Goal: Information Seeking & Learning: Compare options

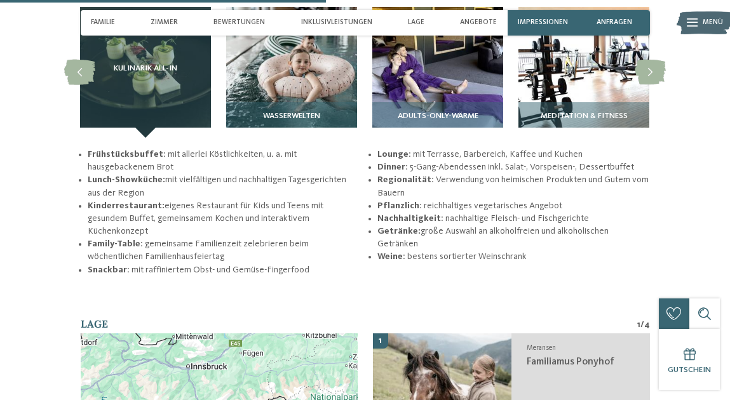
scroll to position [1778, 0]
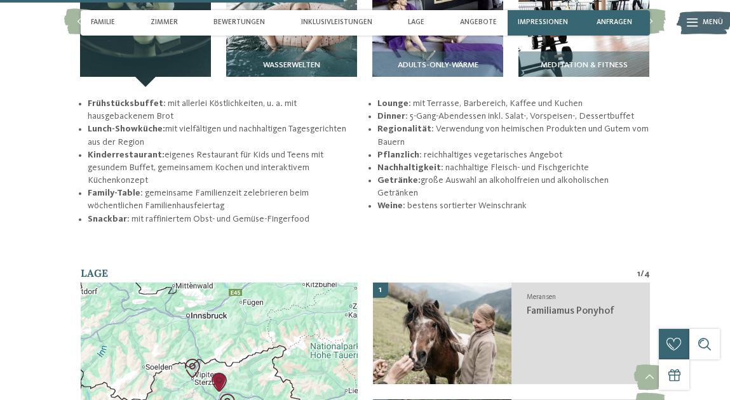
click at [282, 55] on div "Wasserwelten" at bounding box center [291, 69] width 131 height 36
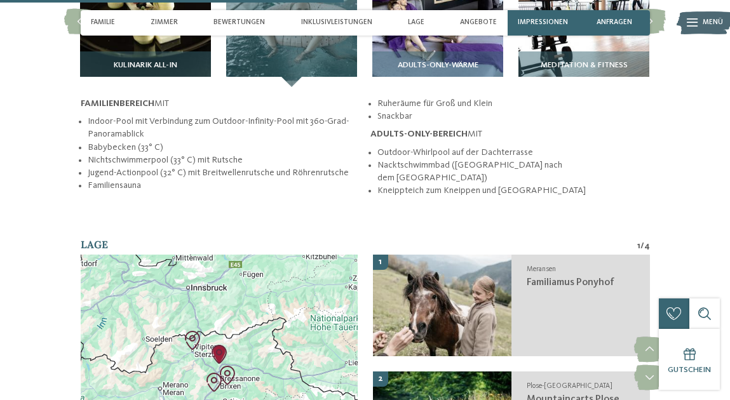
click at [435, 50] on img at bounding box center [437, 21] width 131 height 131
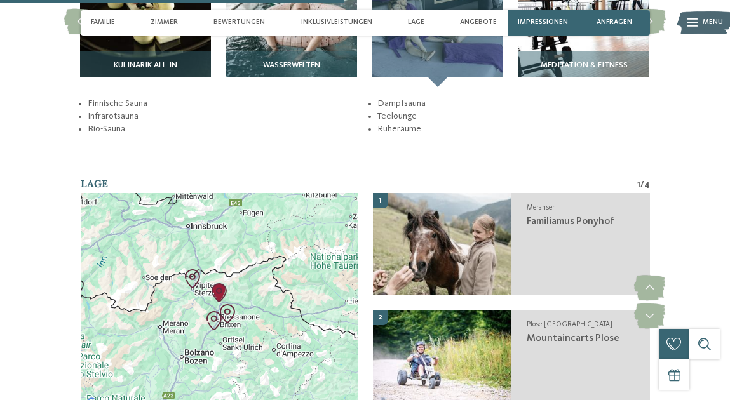
click at [577, 38] on img at bounding box center [583, 21] width 131 height 131
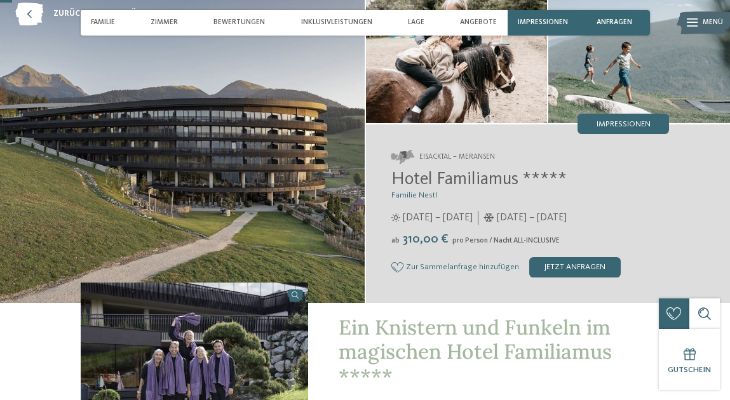
scroll to position [0, 0]
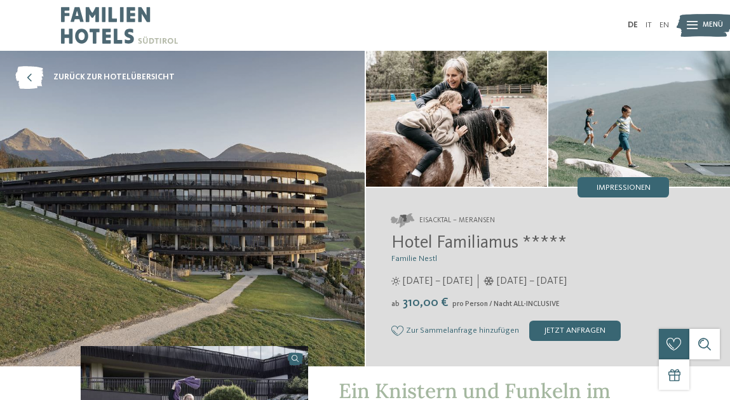
click at [25, 74] on icon at bounding box center [29, 77] width 28 height 23
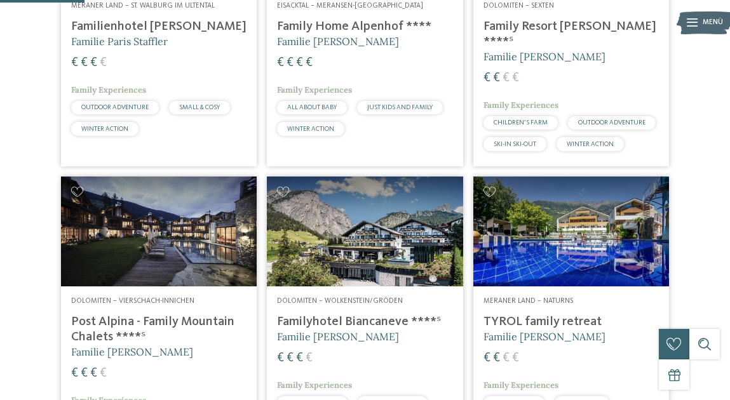
scroll to position [444, 0]
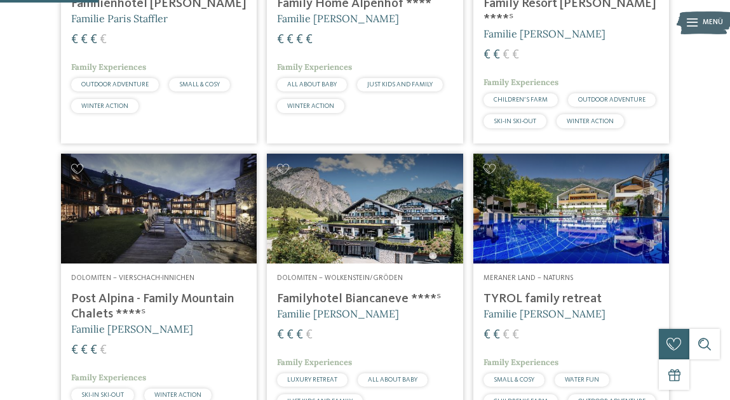
click at [341, 11] on h4 "Family Home Alpenhof ****" at bounding box center [364, 3] width 175 height 15
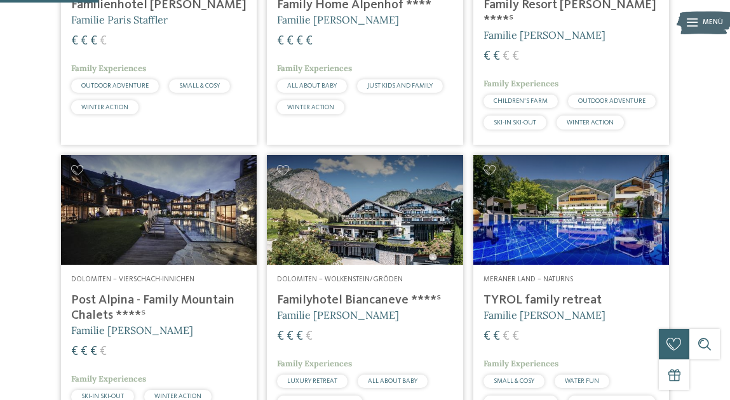
click at [540, 28] on h4 "Family Resort Rainer ****ˢ" at bounding box center [570, 12] width 175 height 30
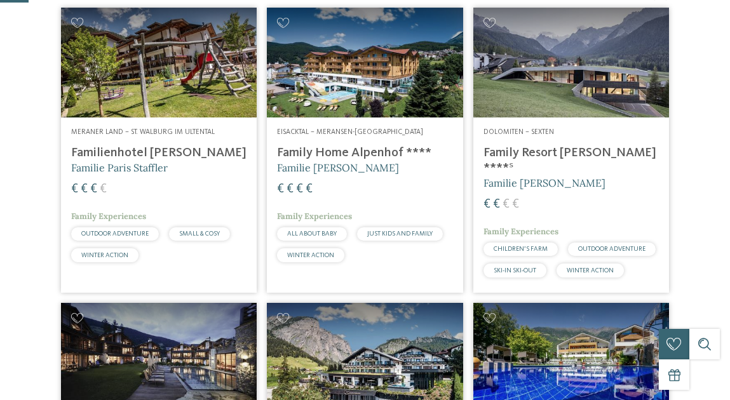
scroll to position [378, 0]
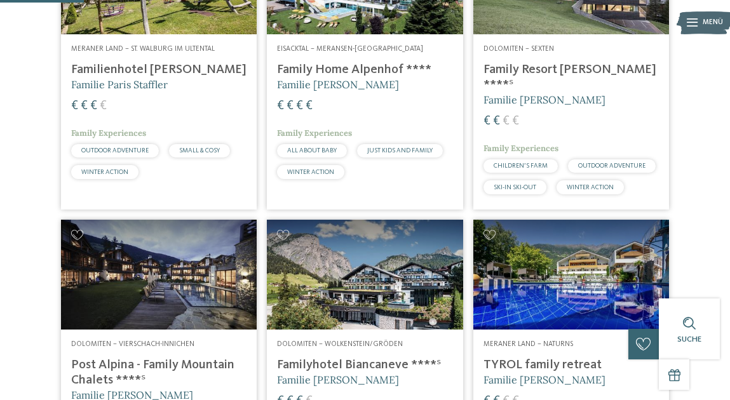
click at [349, 85] on div "Eisacktal – Meransen-Mühlbach Family Home Alpenhof **** Familie Pabst € € € € F…" at bounding box center [365, 114] width 196 height 160
click at [540, 93] on h4 "Family Resort Rainer ****ˢ" at bounding box center [570, 77] width 175 height 30
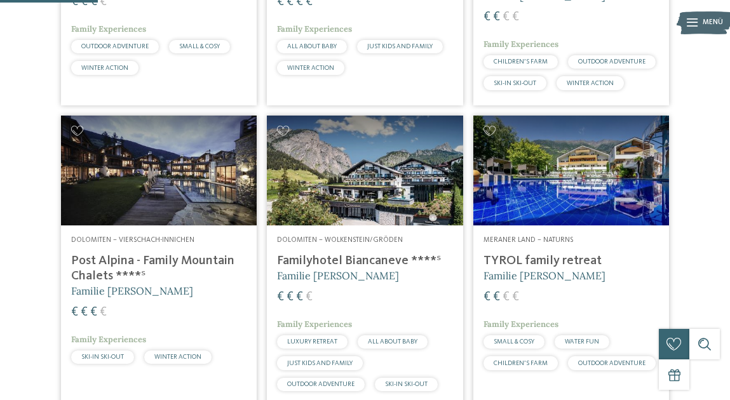
scroll to position [505, 0]
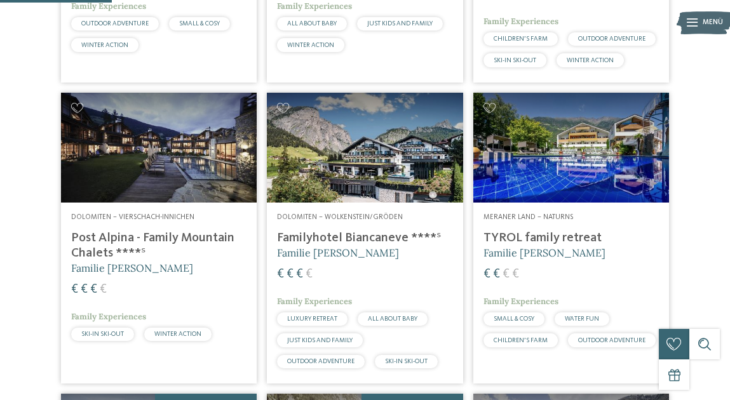
click at [338, 246] on h4 "Familyhotel Biancaneve ****ˢ" at bounding box center [364, 237] width 175 height 15
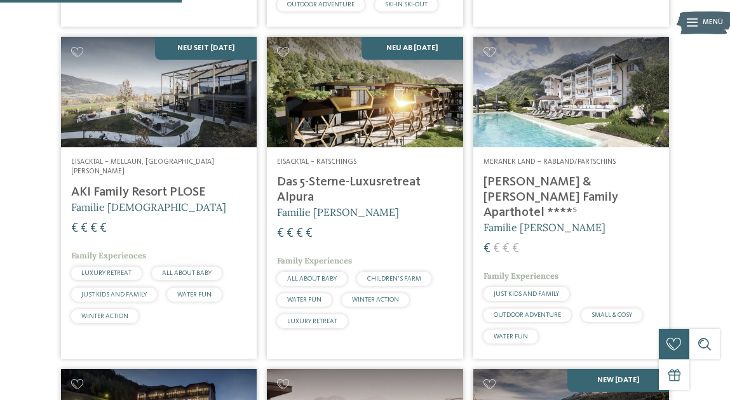
scroll to position [885, 0]
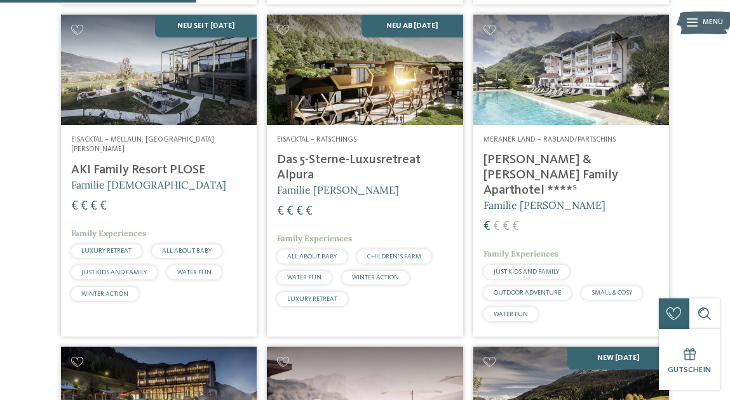
click at [97, 169] on h4 "AKI Family Resort PLOSE" at bounding box center [158, 170] width 175 height 15
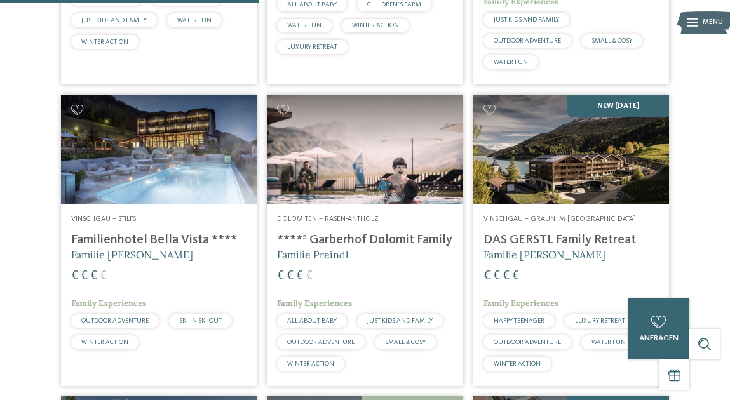
scroll to position [1200, 0]
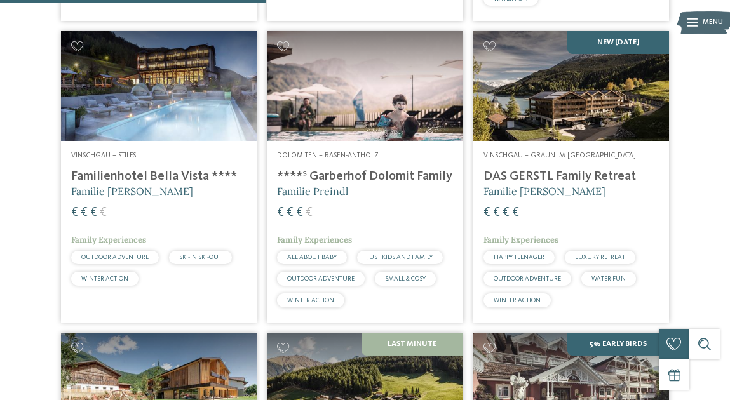
click at [364, 169] on h4 "****ˢ Garberhof Dolomit Family" at bounding box center [364, 176] width 175 height 15
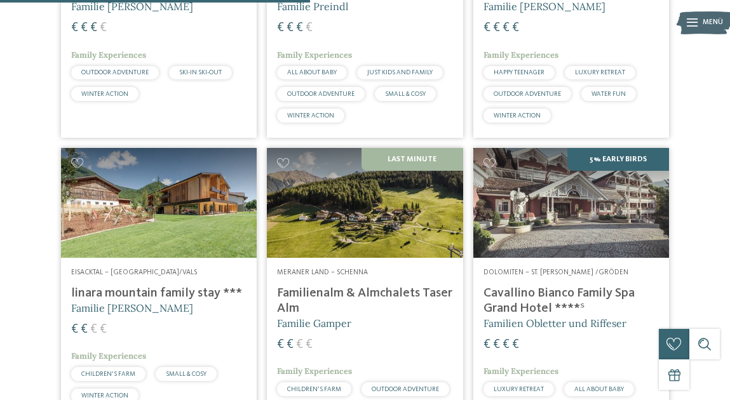
scroll to position [1448, 0]
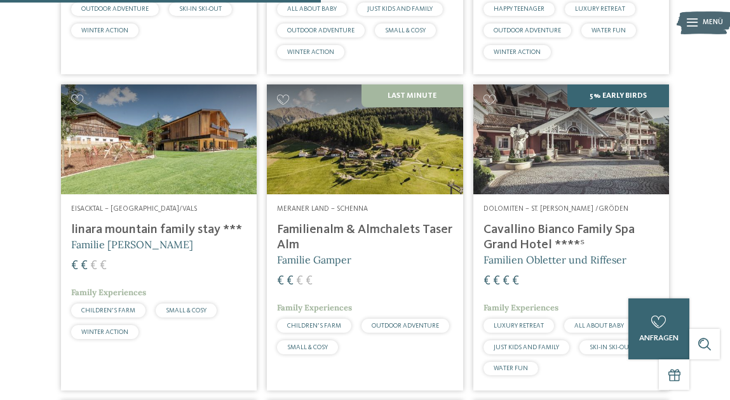
click at [118, 210] on div "Eisacktal – Mühlbach/Vals linara mountain family stay *** Familie Gatterer € € …" at bounding box center [159, 274] width 196 height 160
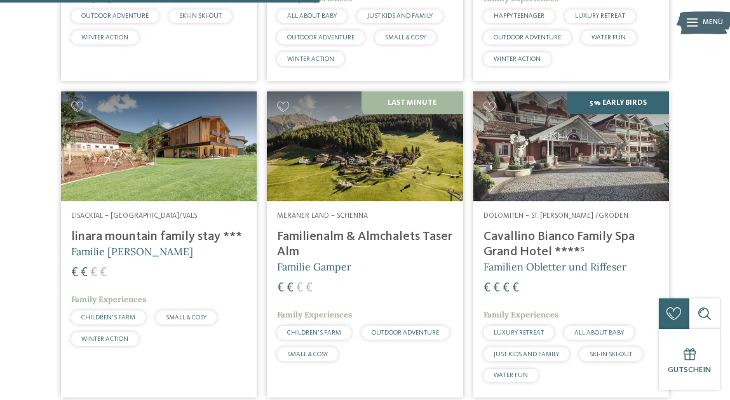
click at [513, 230] on h4 "Cavallino Bianco Family Spa Grand Hotel ****ˢ" at bounding box center [570, 244] width 175 height 30
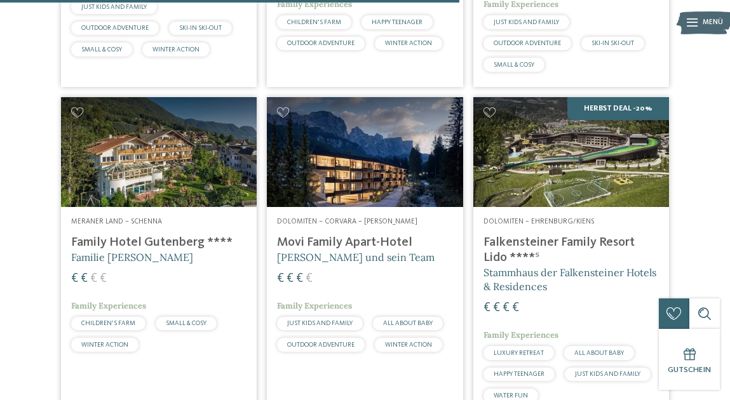
scroll to position [2132, 0]
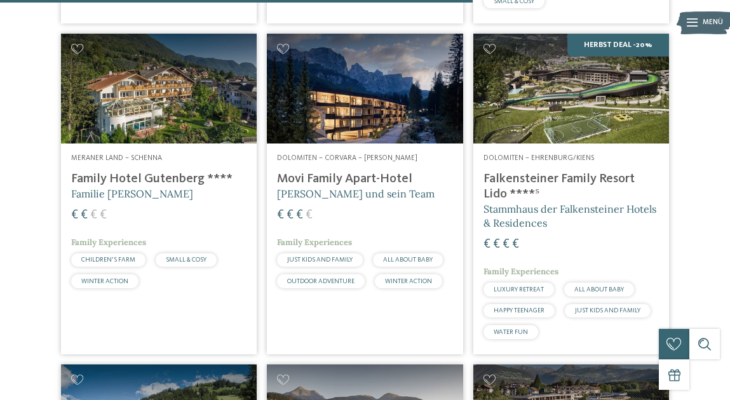
click at [331, 187] on h5 "Andrea Varallo und sein Team" at bounding box center [364, 194] width 175 height 14
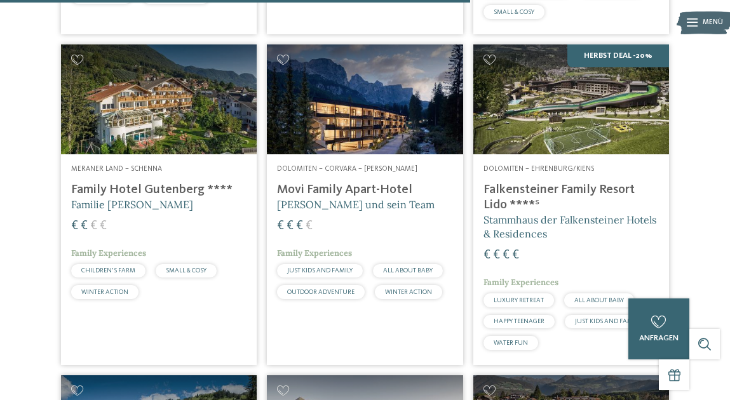
click at [566, 182] on h4 "Falkensteiner Family Resort Lido ****ˢ" at bounding box center [570, 197] width 175 height 30
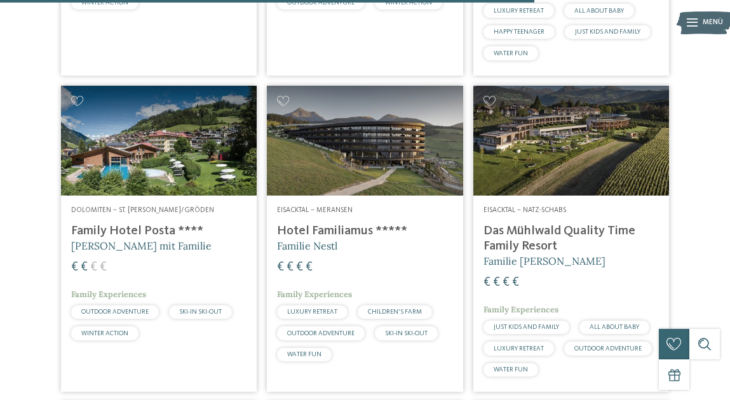
scroll to position [2428, 0]
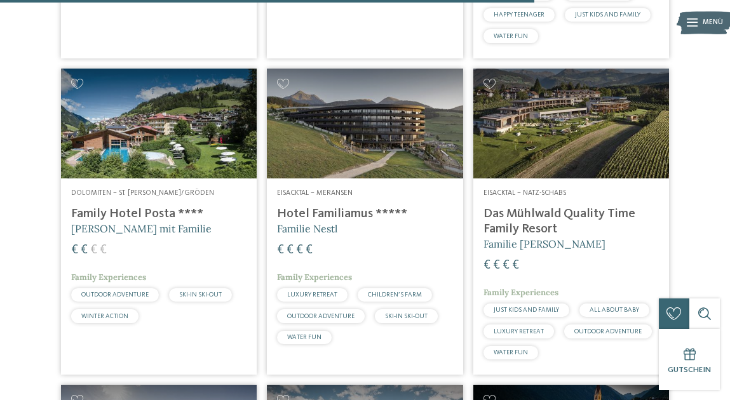
click at [96, 206] on h4 "Family Hotel Posta ****" at bounding box center [158, 213] width 175 height 15
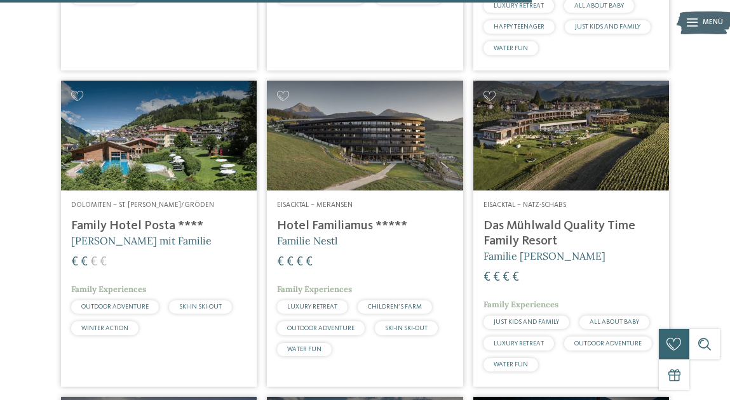
click at [298, 220] on h4 "Hotel Familiamus *****" at bounding box center [364, 225] width 175 height 15
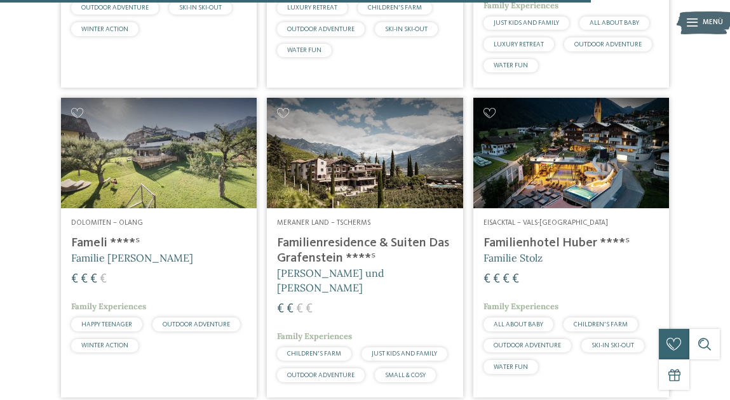
scroll to position [2721, 0]
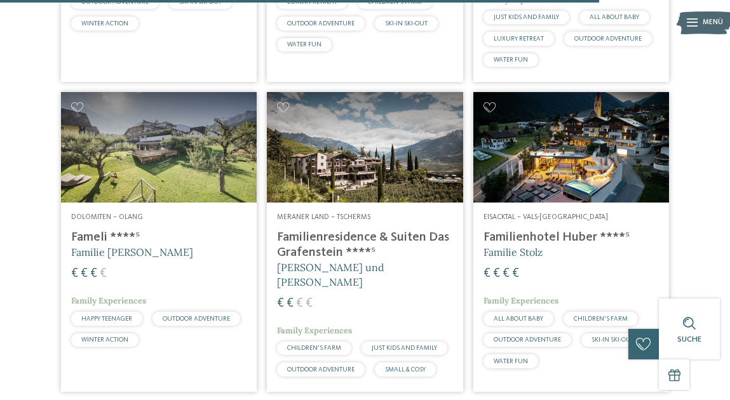
click at [84, 230] on h4 "Fameli ****ˢ" at bounding box center [158, 237] width 175 height 15
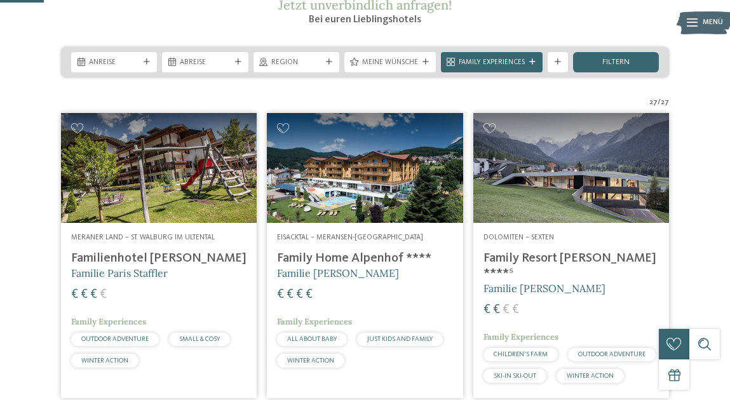
scroll to position [167, 0]
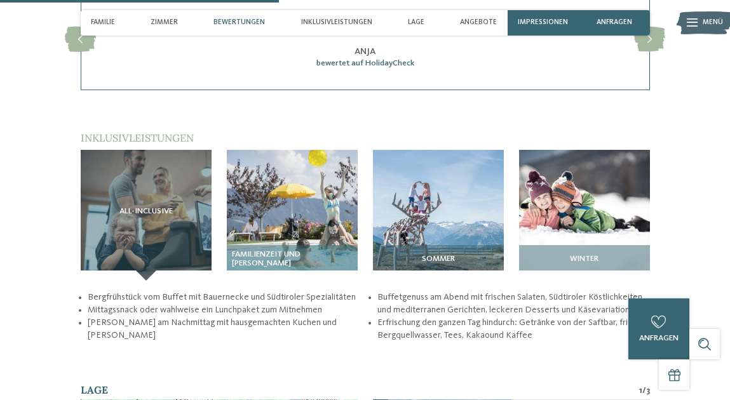
scroll to position [1333, 0]
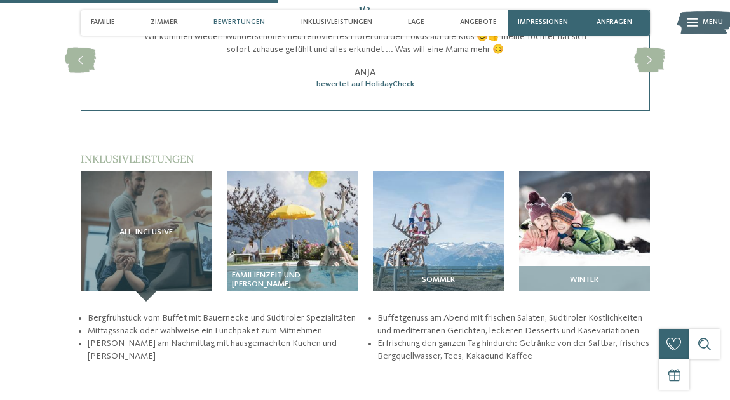
click at [284, 222] on img at bounding box center [292, 236] width 131 height 131
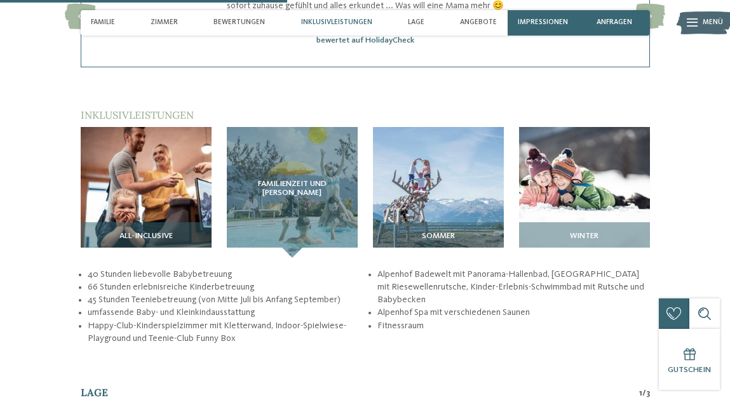
scroll to position [1397, 0]
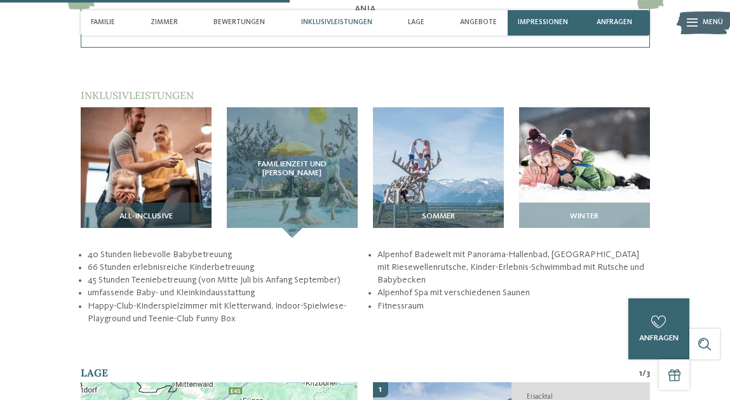
click at [432, 139] on img at bounding box center [438, 172] width 131 height 131
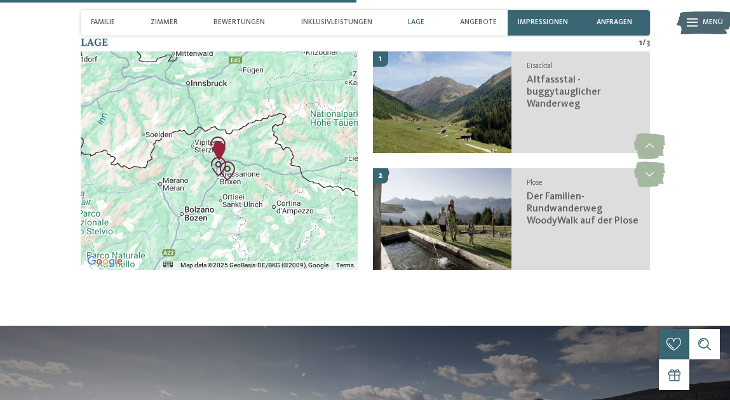
scroll to position [1714, 0]
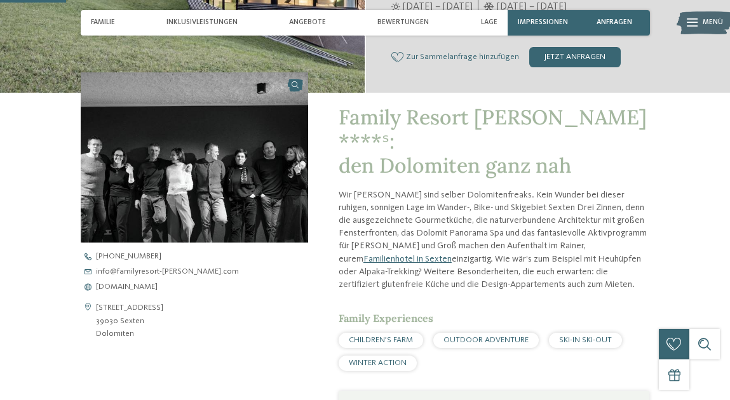
scroll to position [317, 0]
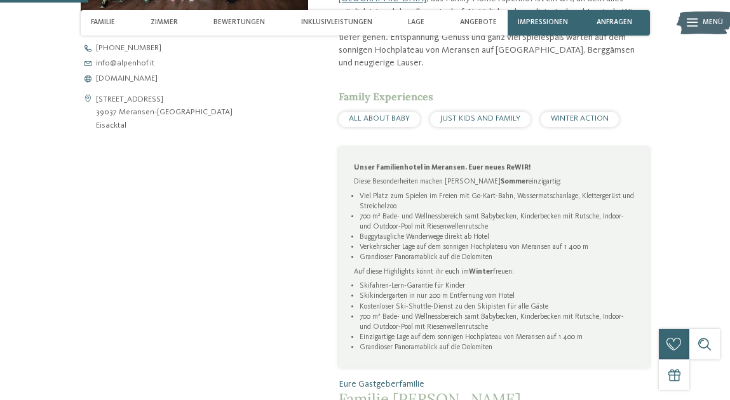
scroll to position [508, 0]
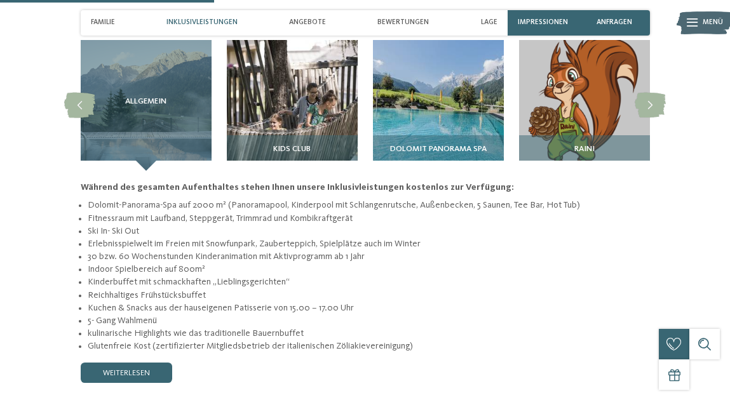
scroll to position [952, 0]
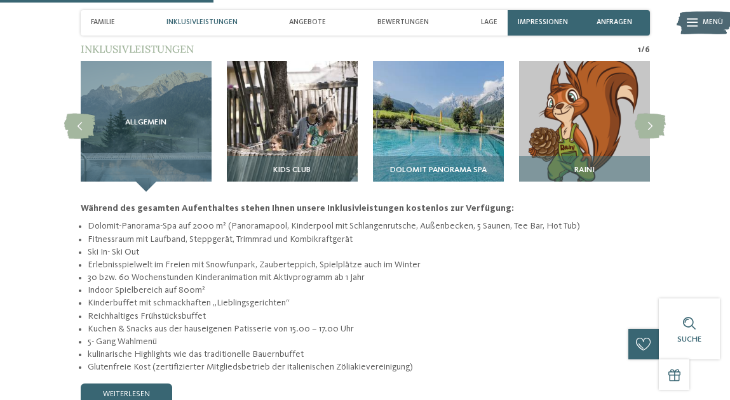
click at [312, 98] on img at bounding box center [292, 126] width 131 height 131
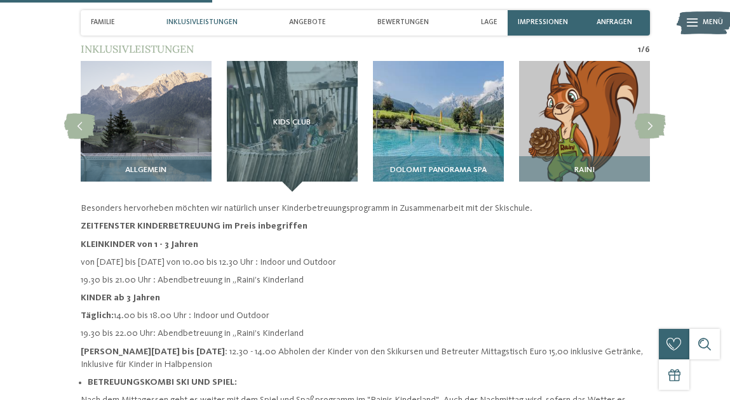
click at [411, 87] on img at bounding box center [438, 126] width 131 height 131
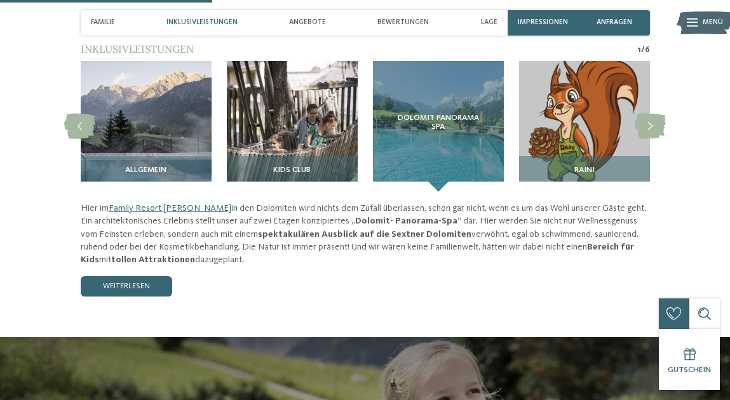
click at [583, 87] on img at bounding box center [584, 126] width 131 height 131
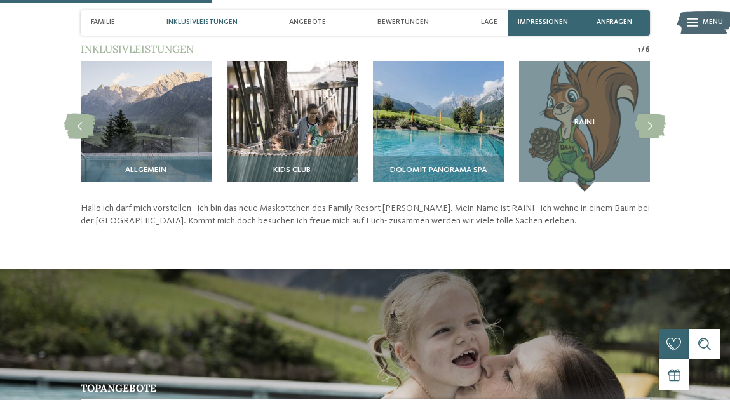
click at [648, 114] on icon at bounding box center [649, 126] width 31 height 25
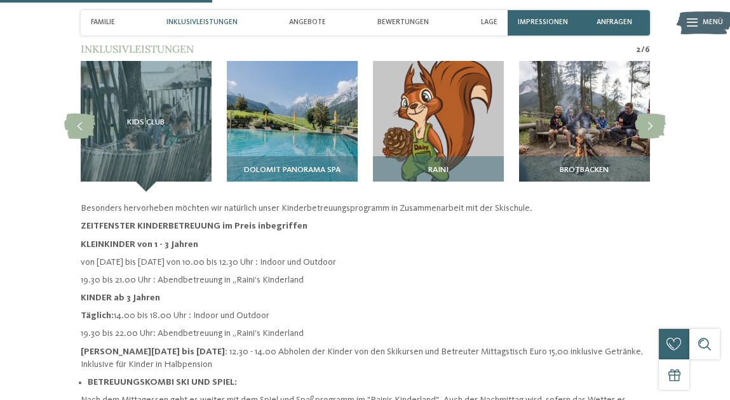
click at [646, 114] on icon at bounding box center [649, 126] width 31 height 25
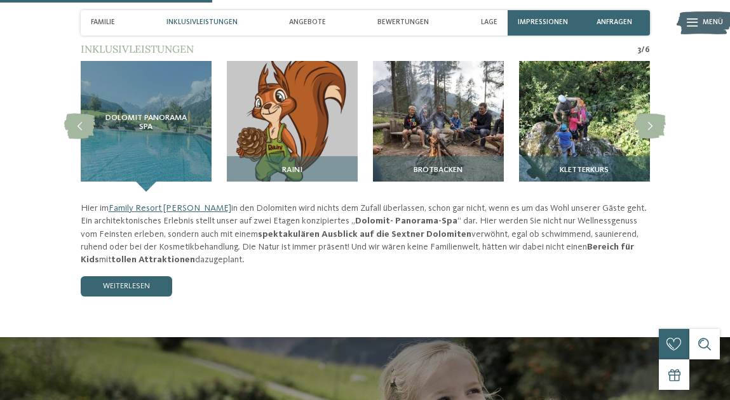
click at [646, 114] on icon at bounding box center [649, 126] width 31 height 25
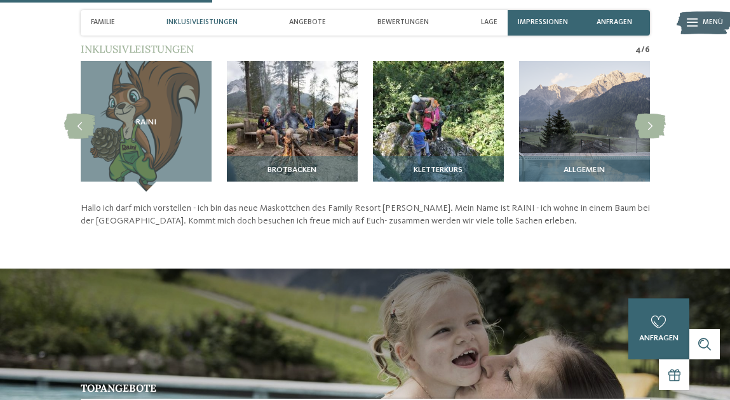
click at [432, 91] on img at bounding box center [438, 126] width 131 height 131
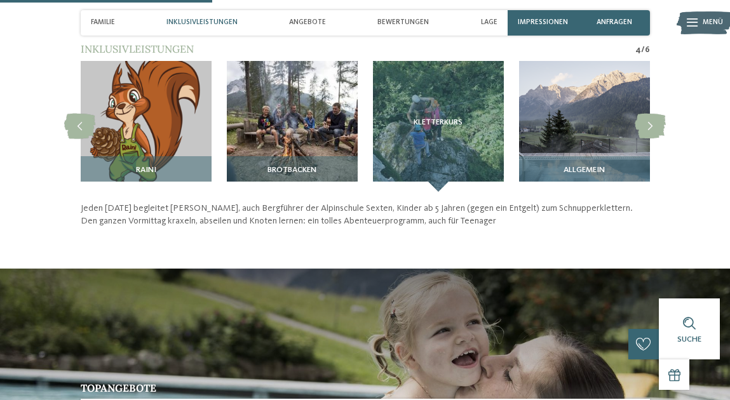
click at [587, 75] on img at bounding box center [584, 126] width 131 height 131
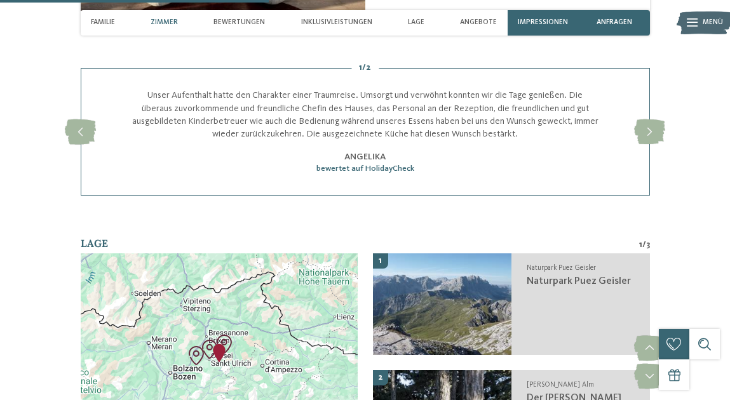
scroll to position [1143, 0]
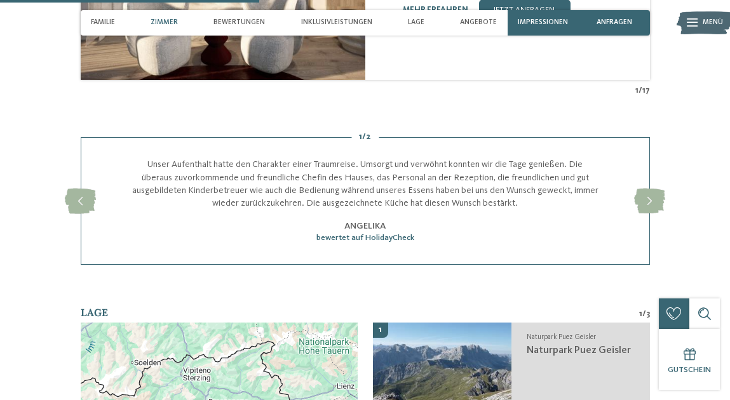
click at [648, 202] on icon at bounding box center [649, 201] width 31 height 25
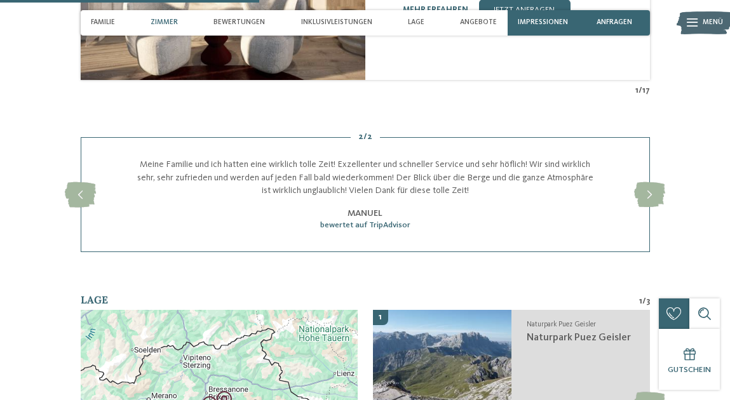
click at [649, 199] on icon at bounding box center [649, 194] width 31 height 25
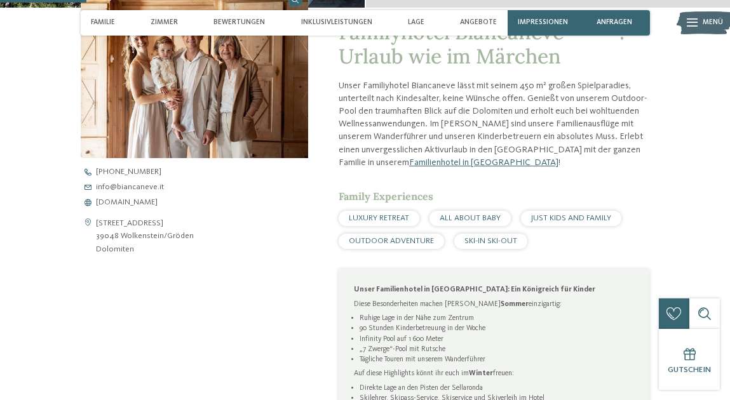
scroll to position [381, 0]
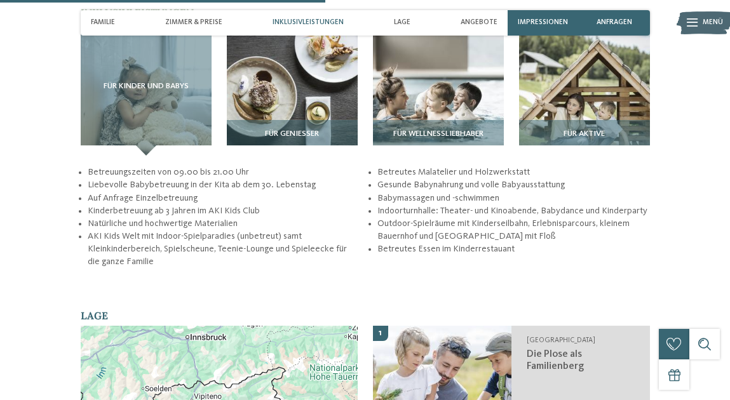
scroll to position [1651, 0]
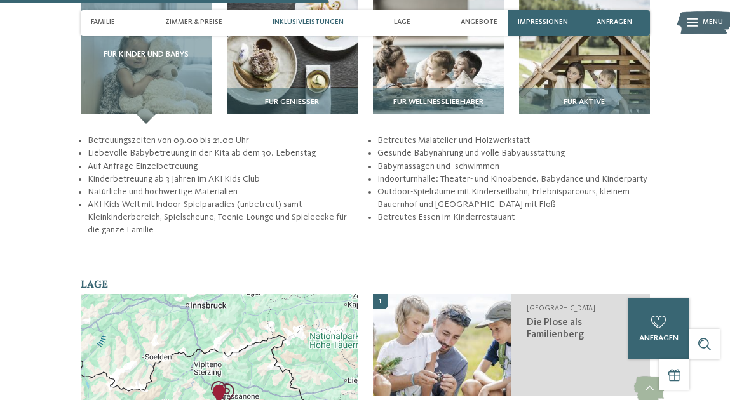
click at [286, 88] on div "Für Genießer" at bounding box center [292, 106] width 131 height 36
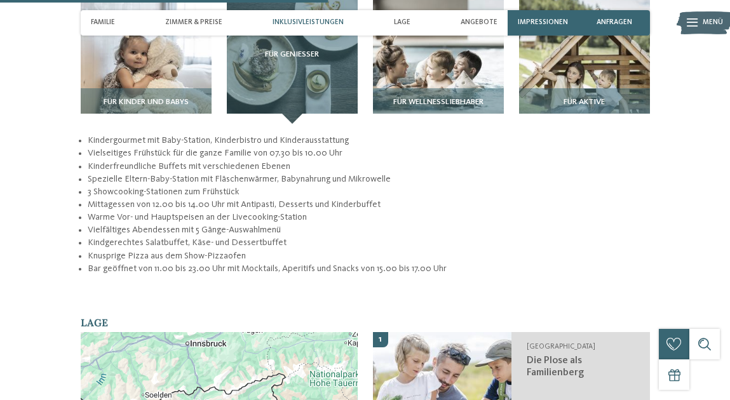
click at [440, 88] on div "Für Wellnessliebhaber" at bounding box center [438, 106] width 131 height 36
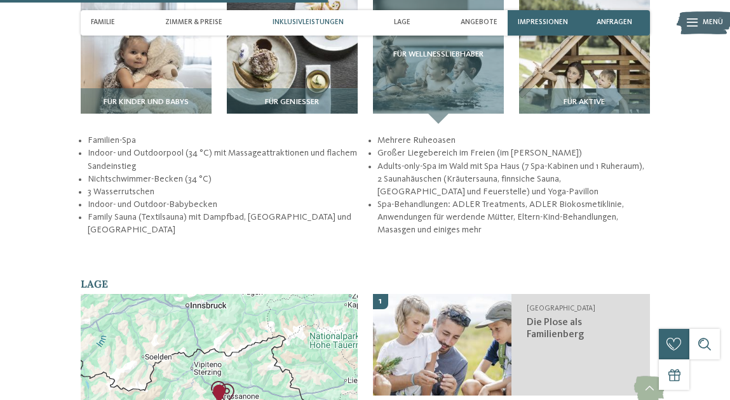
click at [568, 88] on div "Für Aktive" at bounding box center [584, 106] width 131 height 36
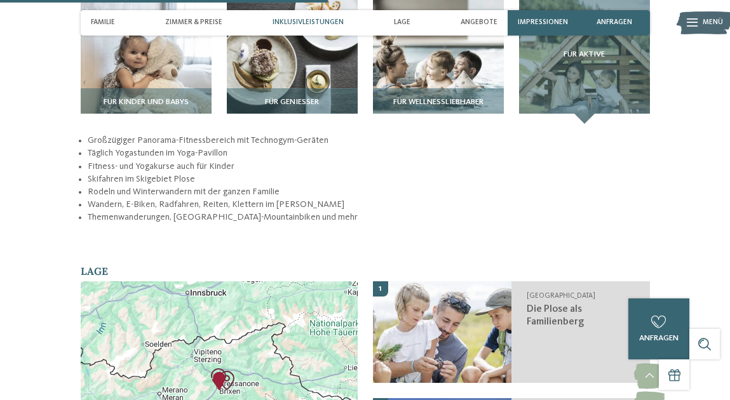
click at [143, 49] on img at bounding box center [146, 58] width 131 height 131
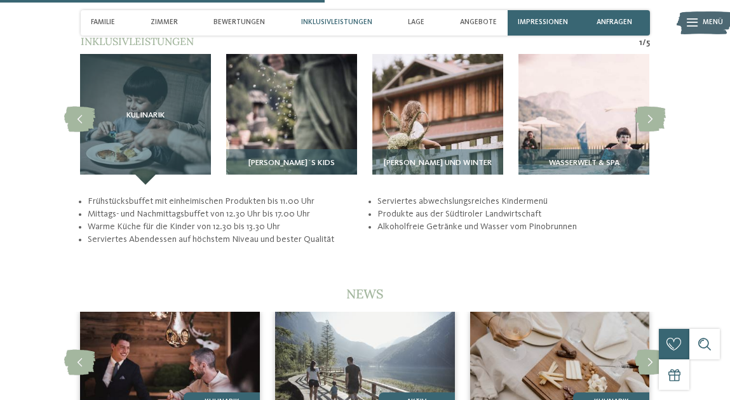
scroll to position [1968, 0]
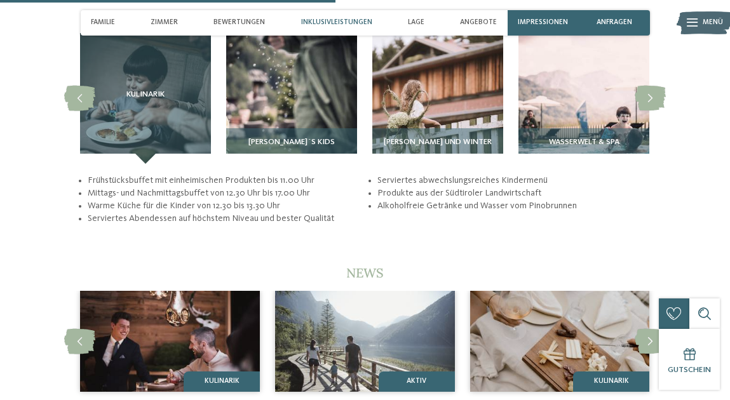
click at [283, 100] on img at bounding box center [291, 98] width 131 height 131
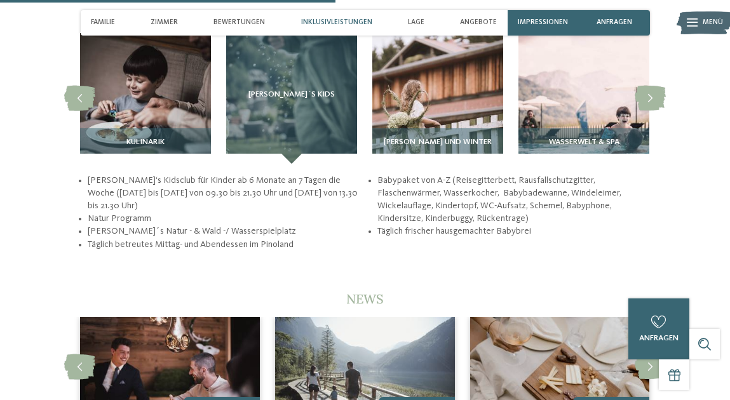
click at [442, 102] on img at bounding box center [437, 98] width 131 height 131
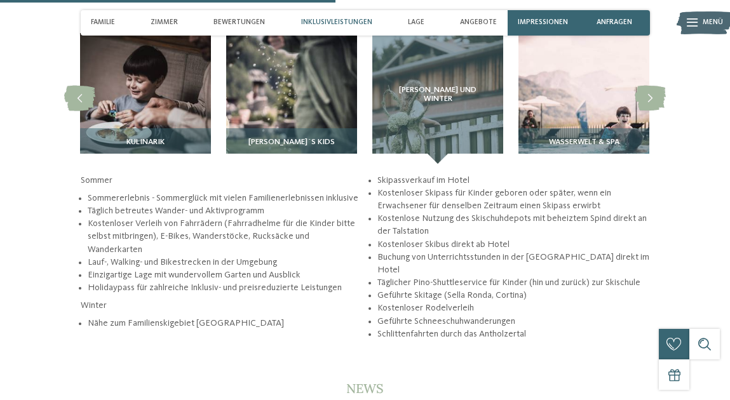
click at [571, 97] on img at bounding box center [583, 98] width 131 height 131
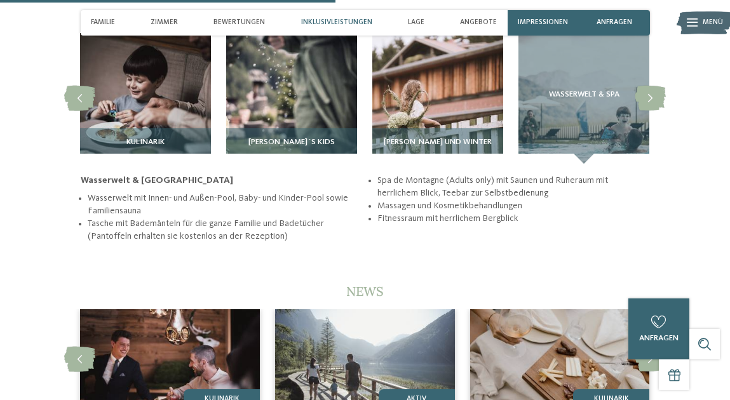
click at [655, 90] on icon at bounding box center [649, 98] width 31 height 25
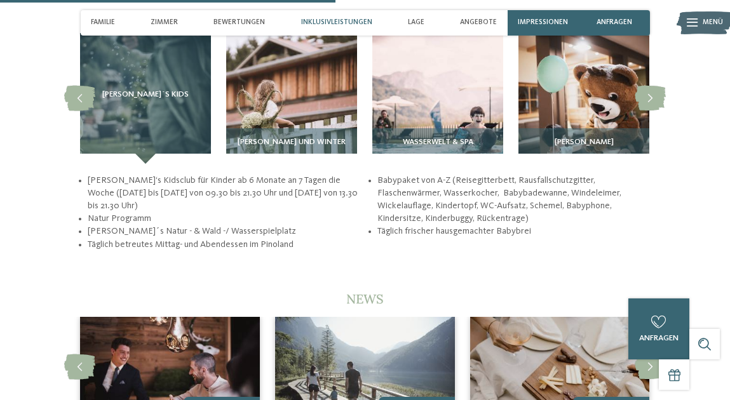
click at [573, 90] on img at bounding box center [583, 98] width 131 height 131
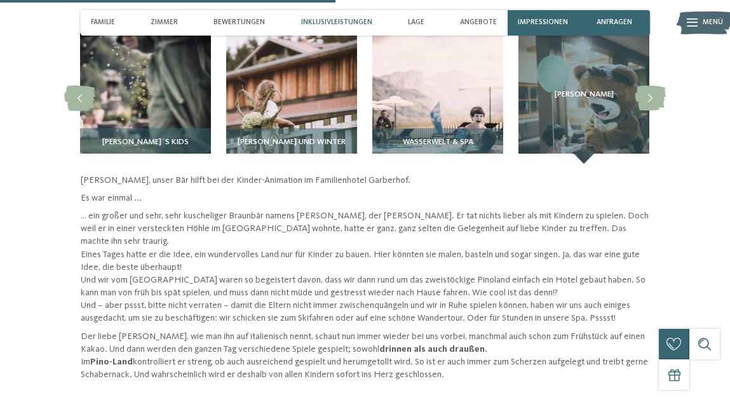
click at [648, 86] on icon at bounding box center [649, 98] width 31 height 25
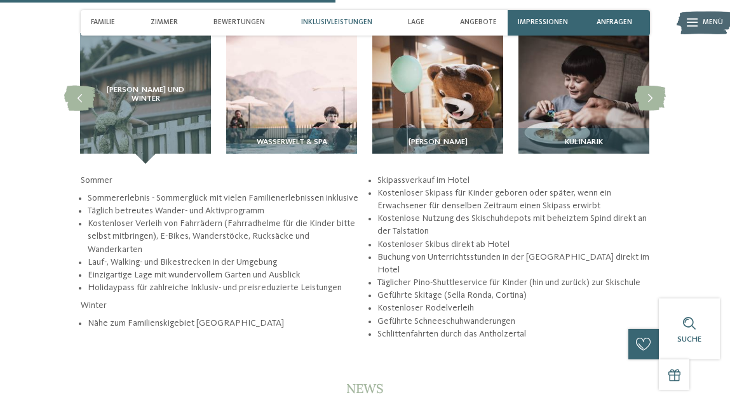
click at [648, 86] on icon at bounding box center [649, 98] width 31 height 25
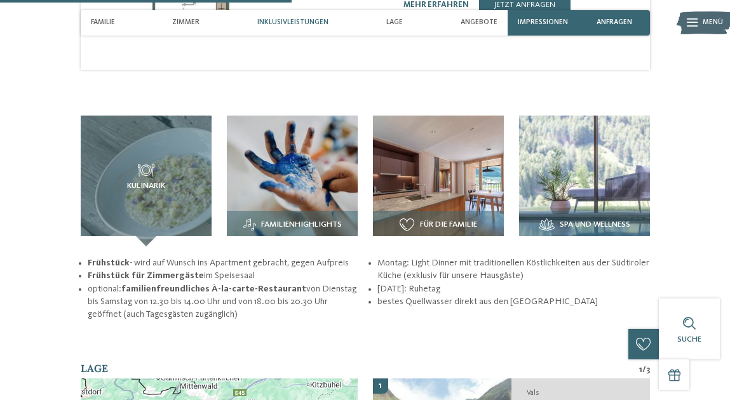
scroll to position [1270, 0]
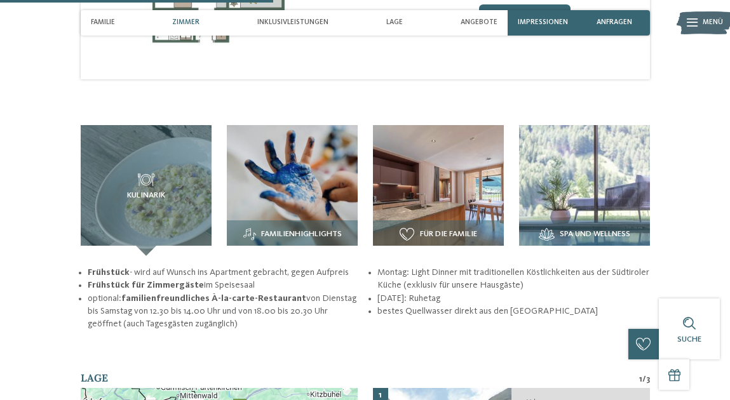
click at [274, 195] on img at bounding box center [292, 190] width 131 height 131
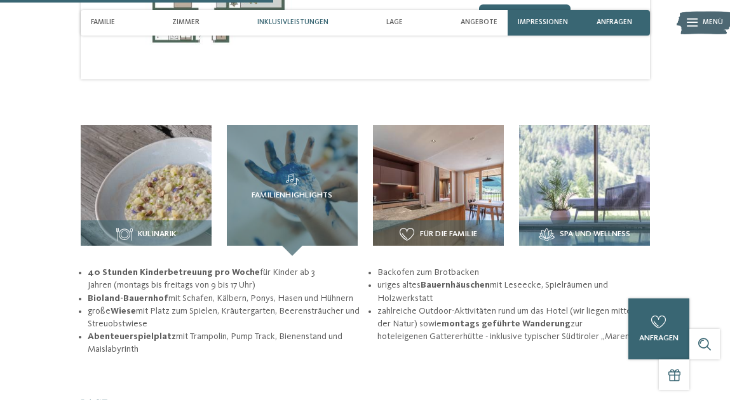
click at [417, 162] on img at bounding box center [438, 190] width 131 height 131
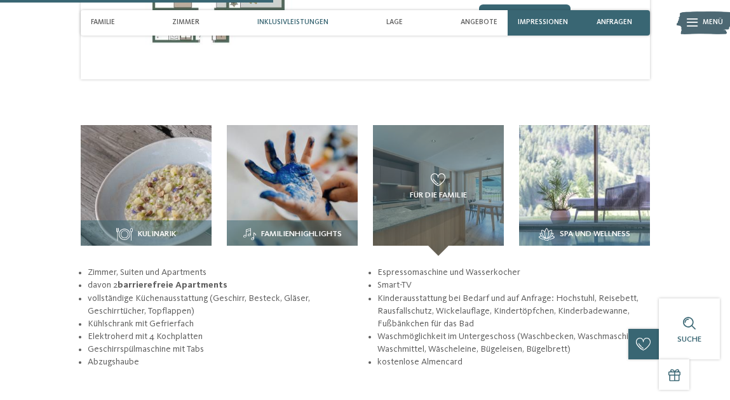
click at [610, 149] on img at bounding box center [584, 190] width 131 height 131
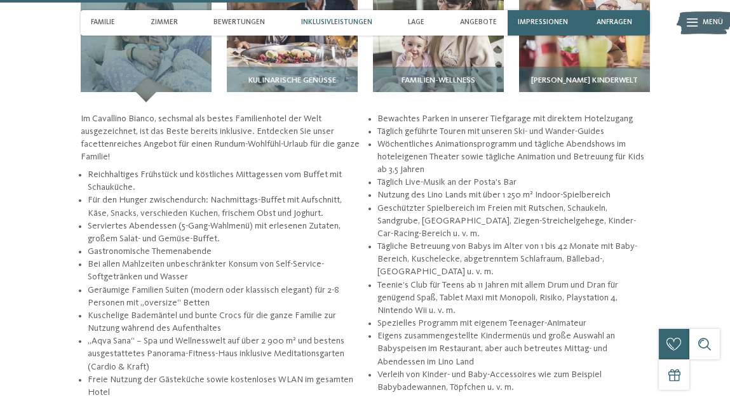
scroll to position [1524, 0]
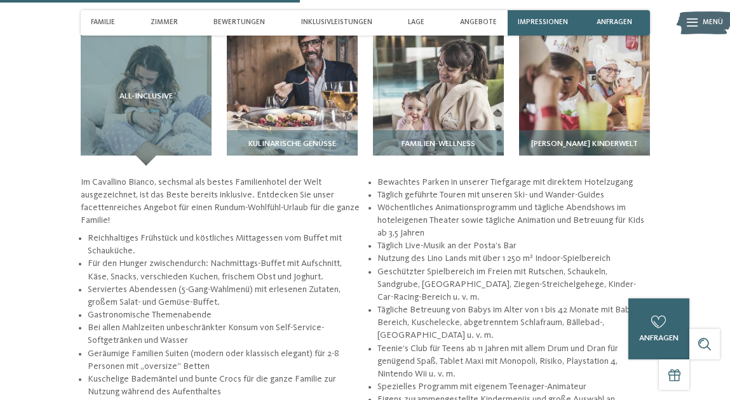
click at [587, 75] on img at bounding box center [584, 100] width 131 height 131
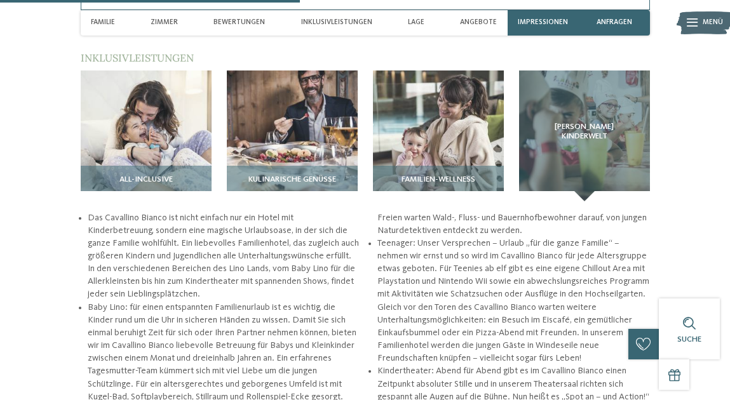
scroll to position [1460, 0]
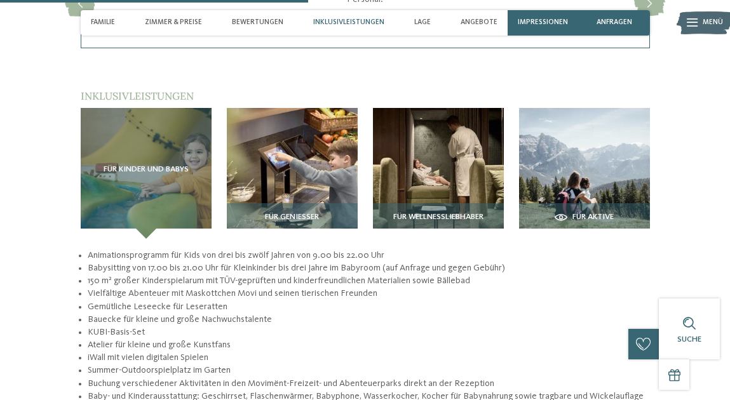
scroll to position [1587, 0]
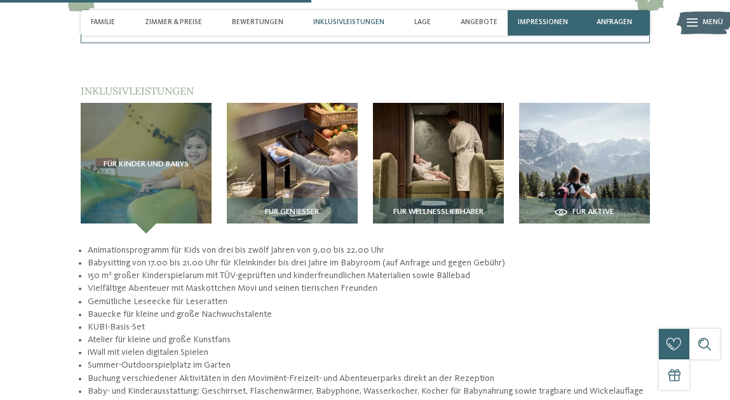
click at [300, 114] on img at bounding box center [292, 168] width 131 height 131
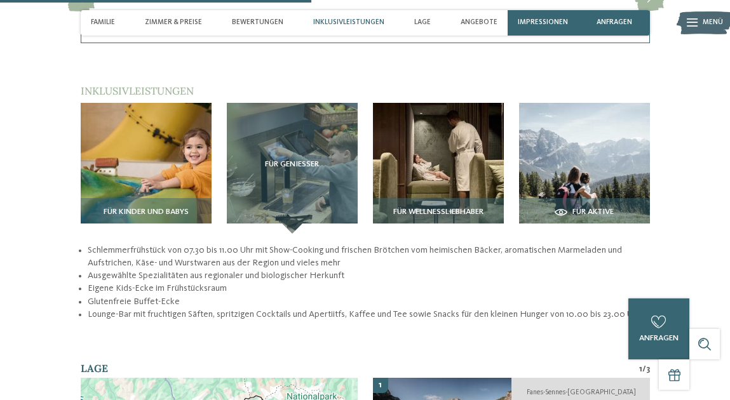
click at [433, 104] on img at bounding box center [438, 168] width 131 height 131
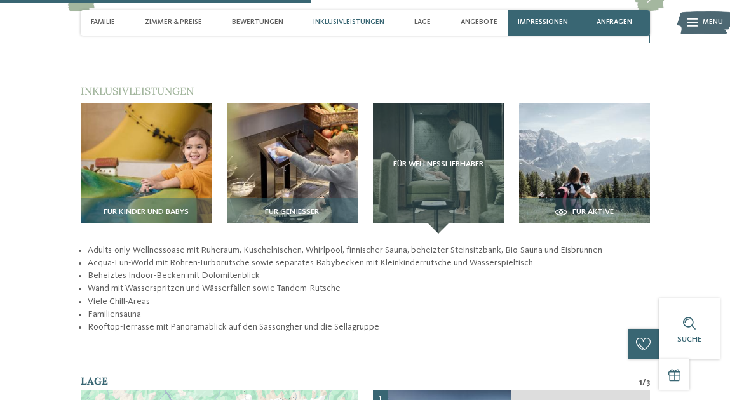
click at [594, 103] on img at bounding box center [584, 168] width 131 height 131
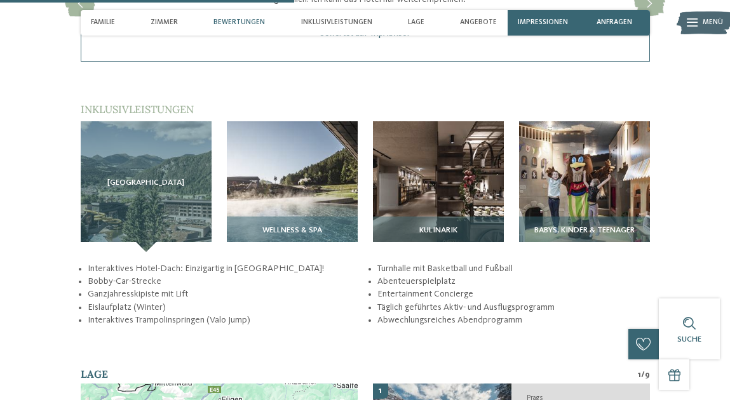
scroll to position [1460, 0]
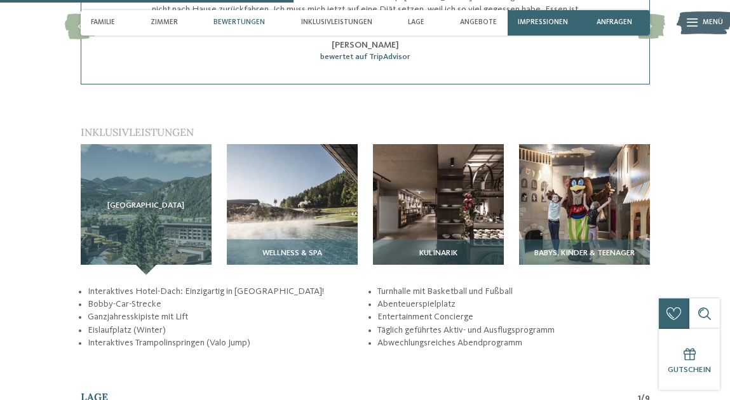
click at [282, 225] on img at bounding box center [292, 209] width 131 height 131
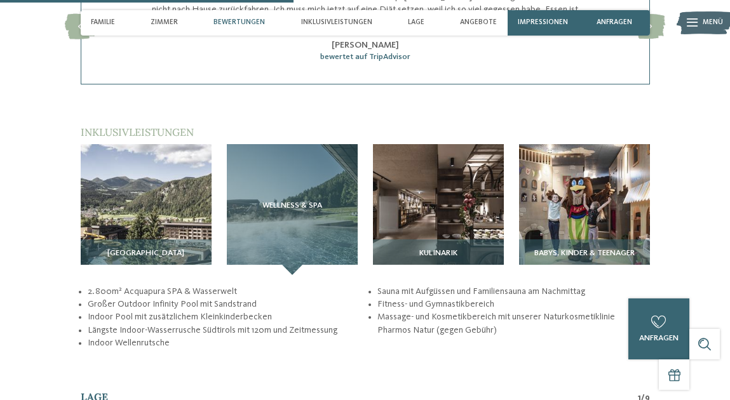
click at [571, 237] on img at bounding box center [584, 209] width 131 height 131
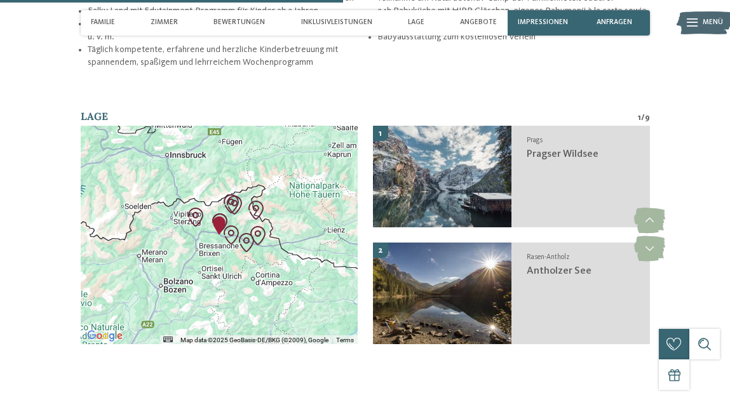
scroll to position [1778, 0]
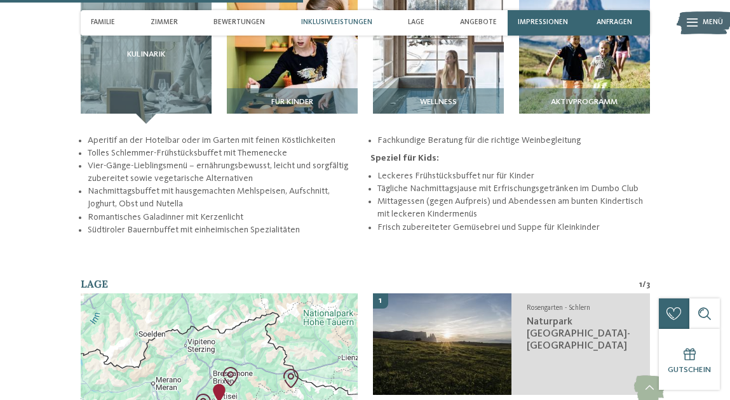
scroll to position [1397, 0]
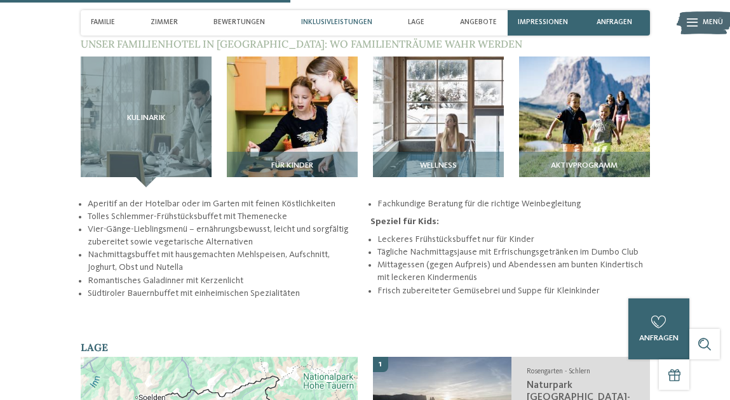
click at [293, 88] on img at bounding box center [292, 122] width 131 height 131
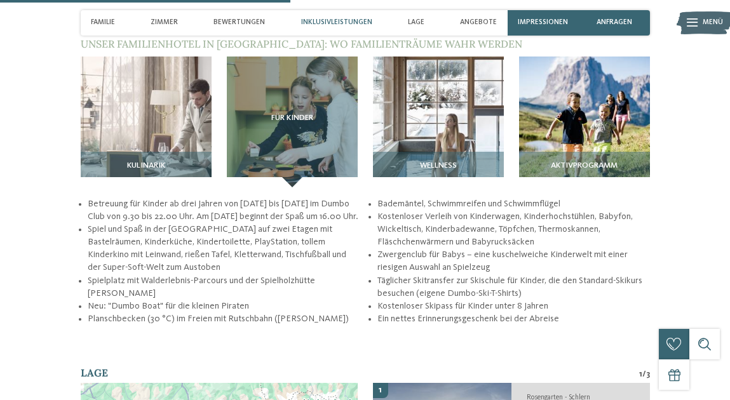
click at [443, 99] on img at bounding box center [438, 122] width 131 height 131
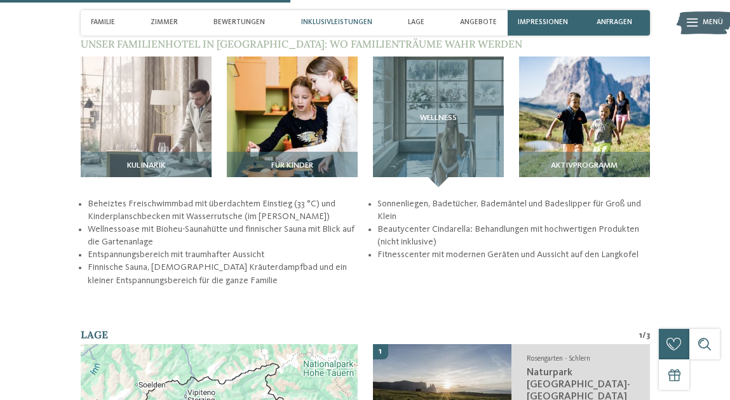
click at [548, 102] on img at bounding box center [584, 122] width 131 height 131
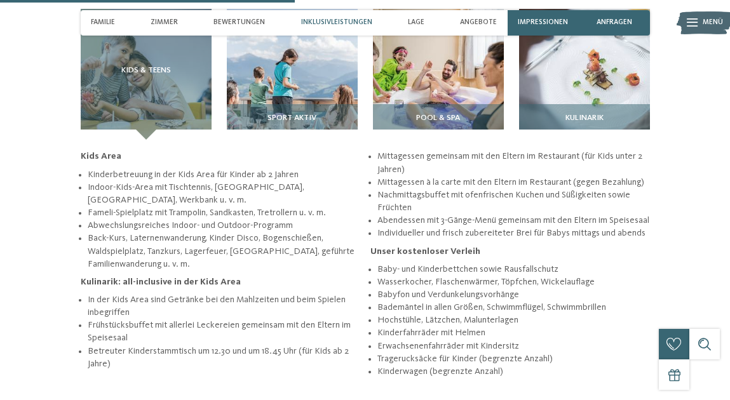
scroll to position [1524, 0]
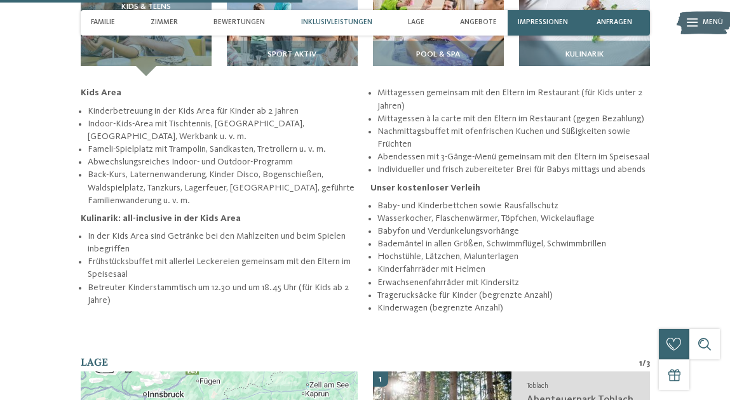
click at [291, 50] on span "Sport Aktiv" at bounding box center [291, 54] width 49 height 9
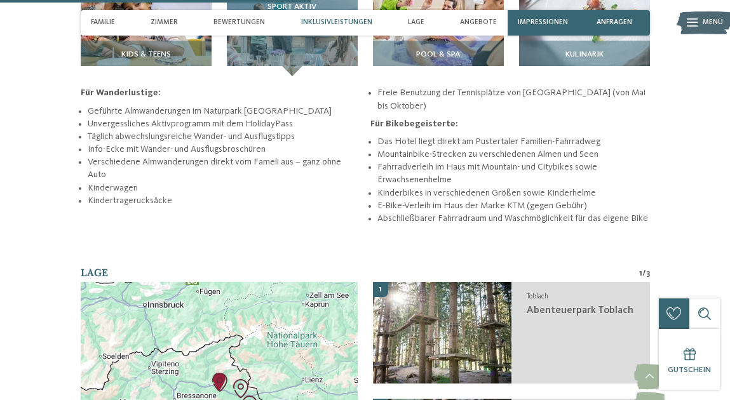
scroll to position [1460, 0]
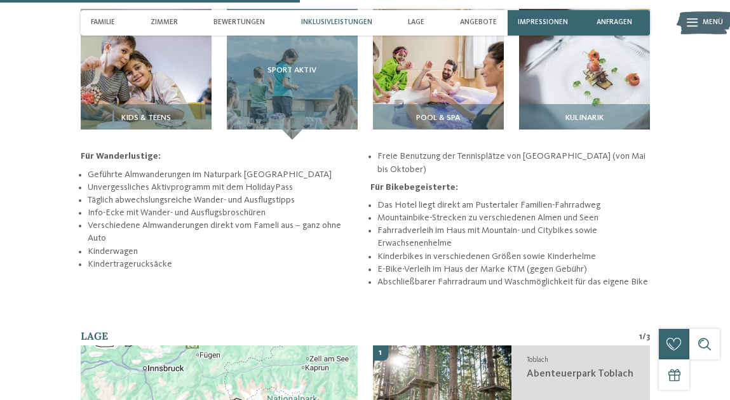
click at [443, 70] on img at bounding box center [438, 74] width 131 height 131
